Goal: Task Accomplishment & Management: Use online tool/utility

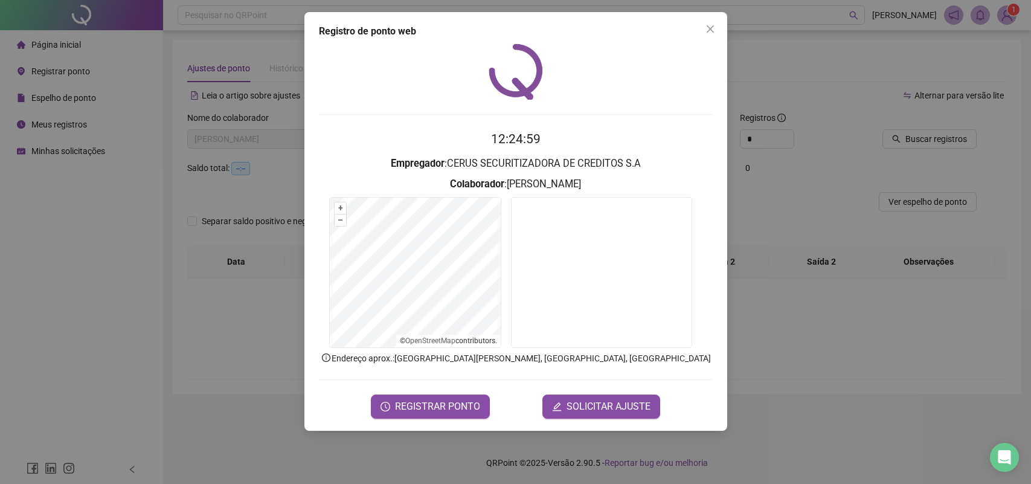
click at [173, 436] on div "Registro de ponto web 12:24:59 Empregador : CERUS SECURITIZADORA DE CREDITOS S.…" at bounding box center [515, 242] width 1031 height 484
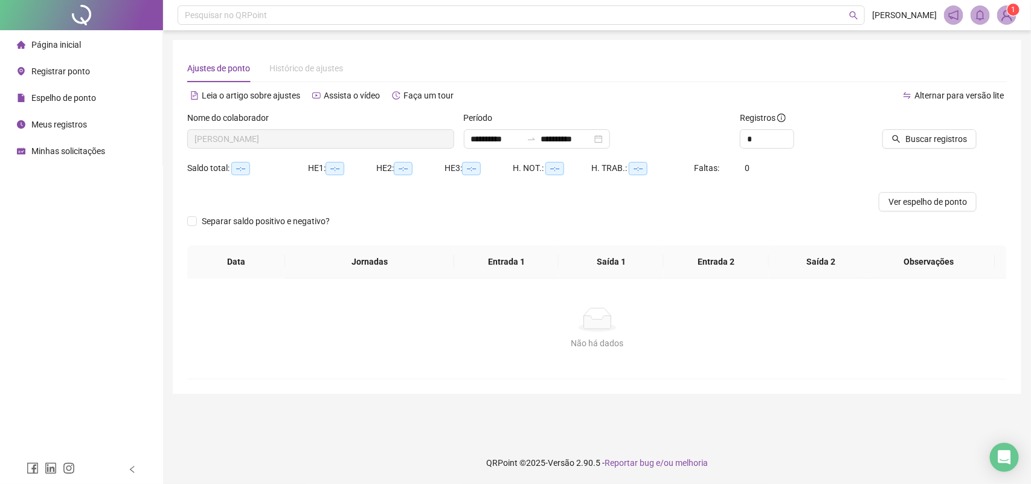
click at [61, 71] on span "Registrar ponto" at bounding box center [60, 71] width 59 height 10
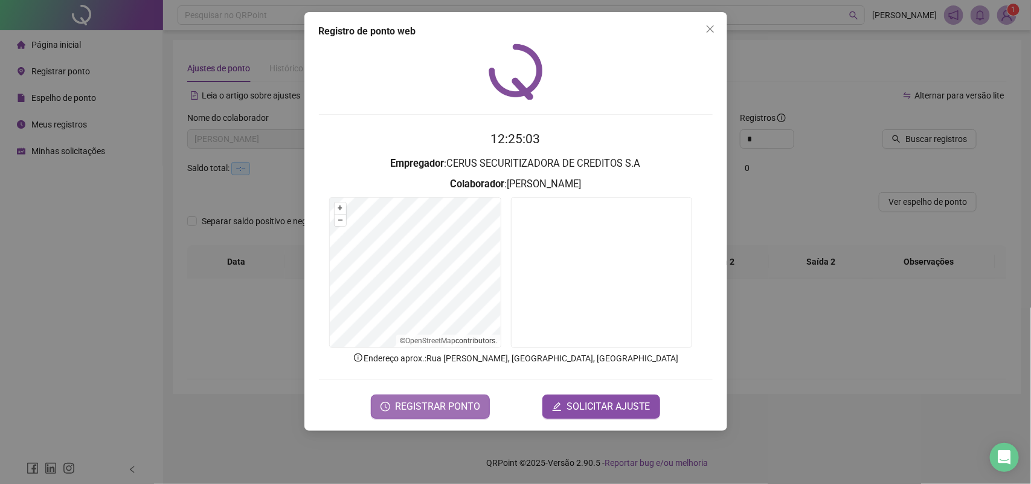
click at [432, 402] on span "REGISTRAR PONTO" at bounding box center [437, 406] width 85 height 14
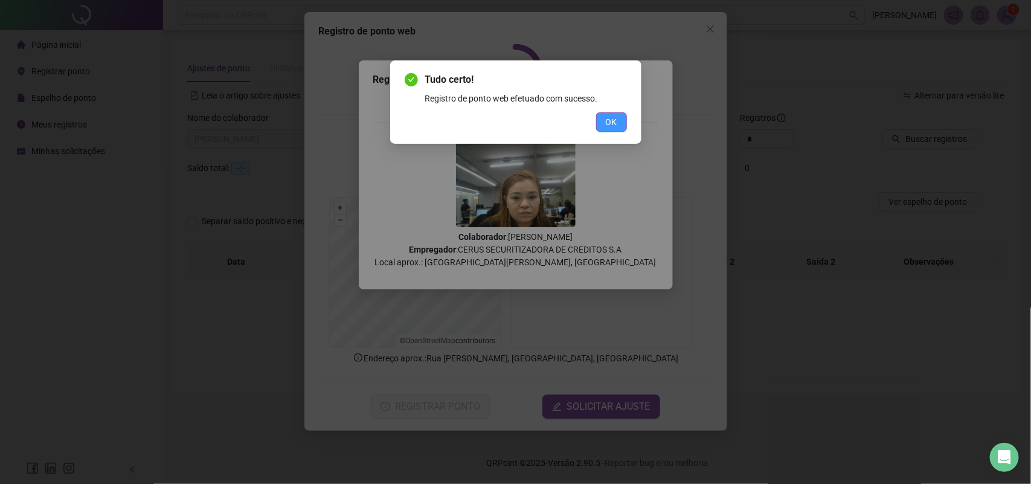
click at [617, 118] on button "OK" at bounding box center [611, 121] width 31 height 19
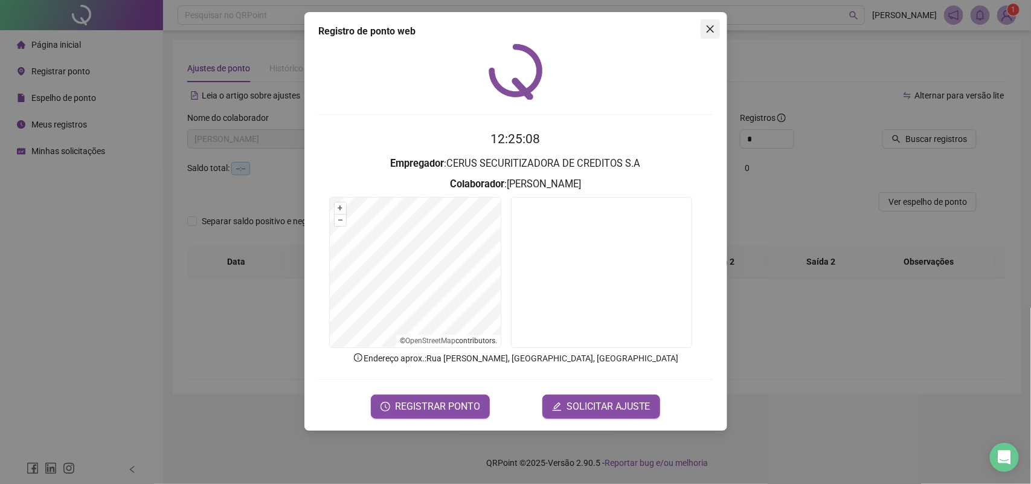
click at [710, 34] on button "Close" at bounding box center [710, 28] width 19 height 19
